Goal: Task Accomplishment & Management: Manage account settings

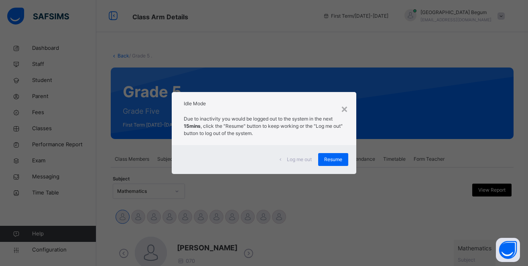
scroll to position [168, 0]
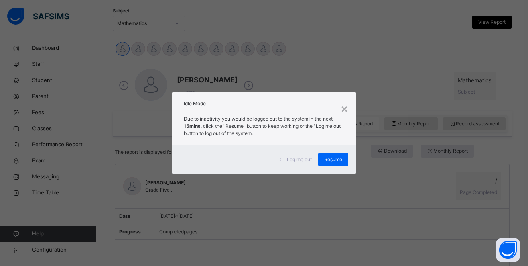
click at [333, 158] on span "Resume" at bounding box center [333, 159] width 18 height 7
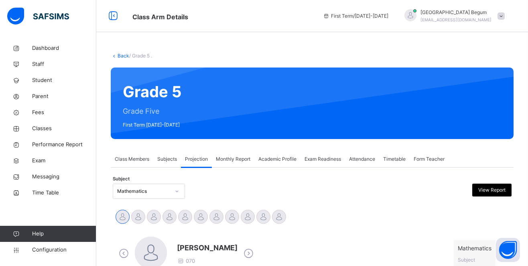
scroll to position [0, 0]
click at [47, 80] on span "Student" at bounding box center [64, 80] width 64 height 8
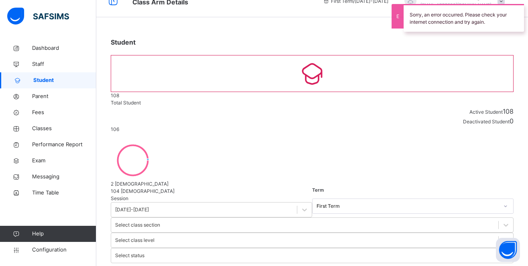
scroll to position [16, 0]
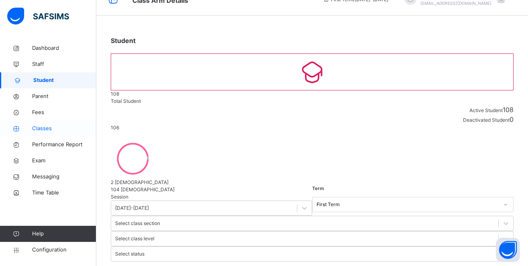
click at [73, 122] on link "Classes" at bounding box center [48, 128] width 96 height 16
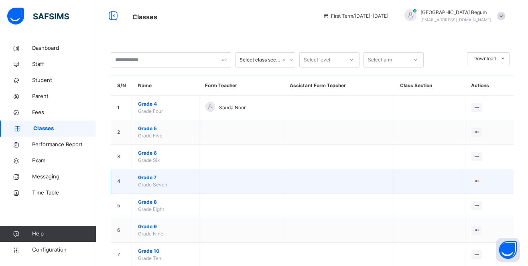
click at [151, 175] on span "Grade 7" at bounding box center [165, 177] width 55 height 7
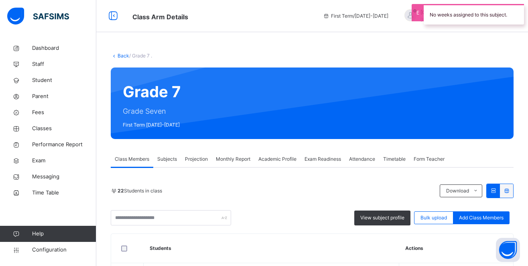
click at [363, 158] on span "Attendance" at bounding box center [362, 158] width 26 height 7
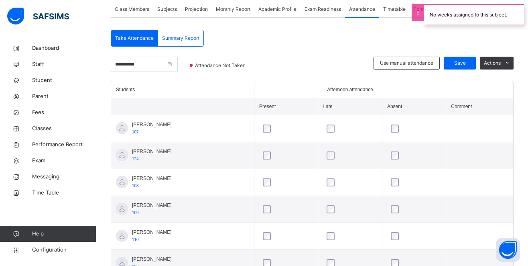
scroll to position [162, 0]
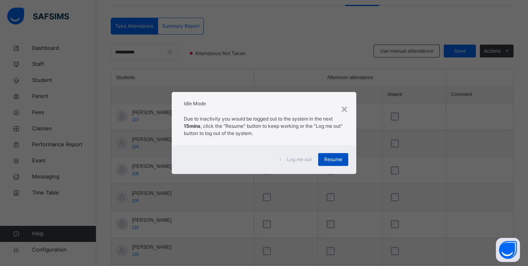
click at [343, 156] on div "Resume" at bounding box center [333, 159] width 30 height 13
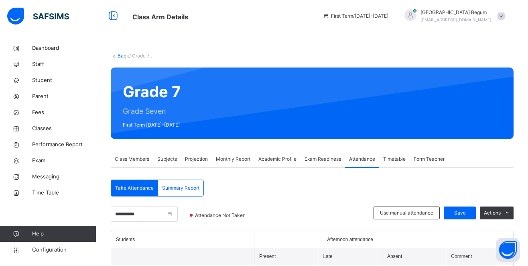
scroll to position [0, 0]
click at [457, 211] on span "Save" at bounding box center [460, 212] width 20 height 7
